Goal: Share content: Share content

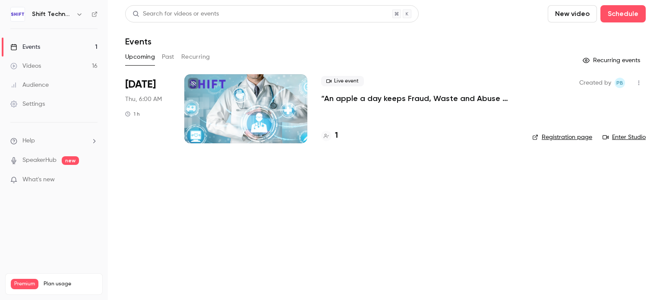
click at [76, 45] on link "Events 1" at bounding box center [54, 47] width 108 height 19
click at [167, 57] on button "Past" at bounding box center [168, 57] width 13 height 14
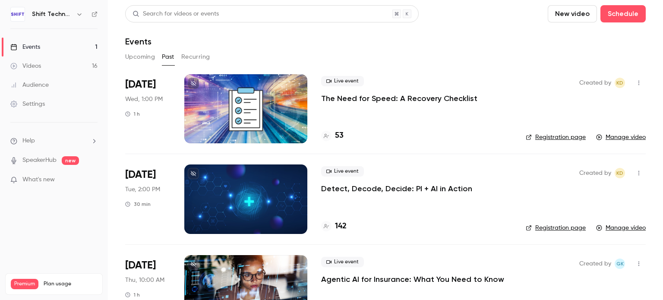
click at [329, 99] on p "The Need for Speed: A Recovery Checklist" at bounding box center [399, 98] width 156 height 10
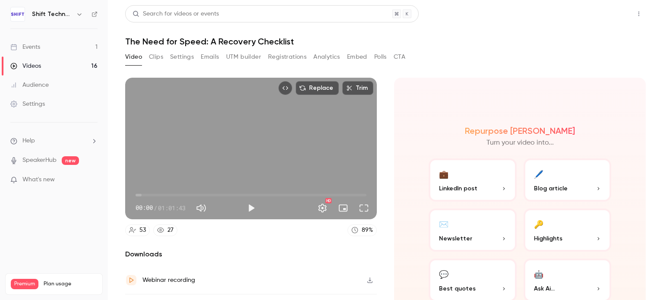
click at [591, 13] on button "Share" at bounding box center [608, 13] width 34 height 17
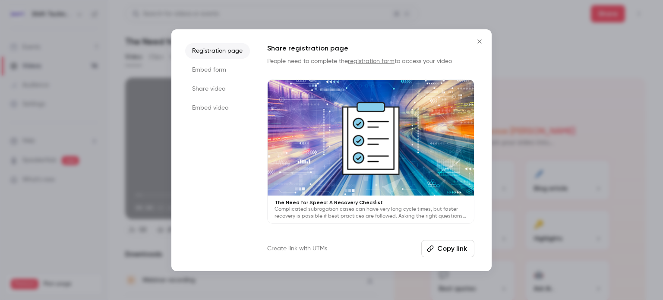
click at [221, 81] on li "Share video" at bounding box center [217, 89] width 65 height 16
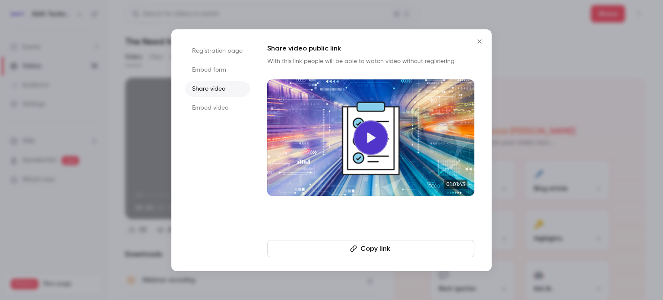
click at [364, 243] on button "Copy link" at bounding box center [370, 248] width 207 height 17
